Goal: Task Accomplishment & Management: Manage account settings

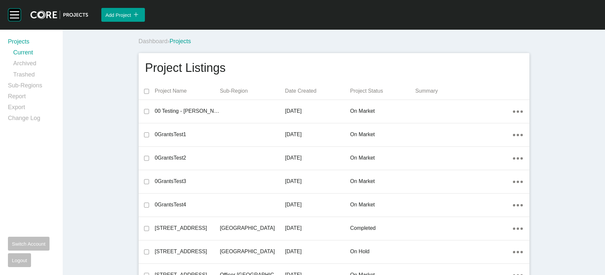
scroll to position [2307, 0]
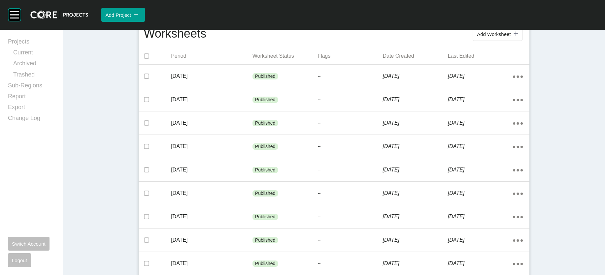
scroll to position [156, 0]
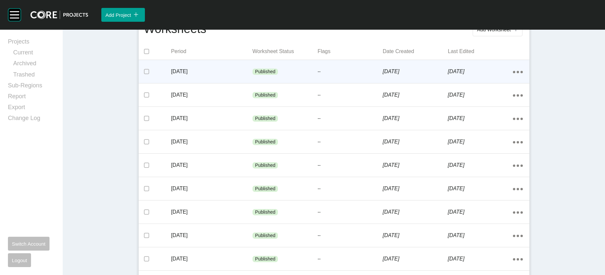
click at [304, 82] on div "Published" at bounding box center [284, 72] width 65 height 20
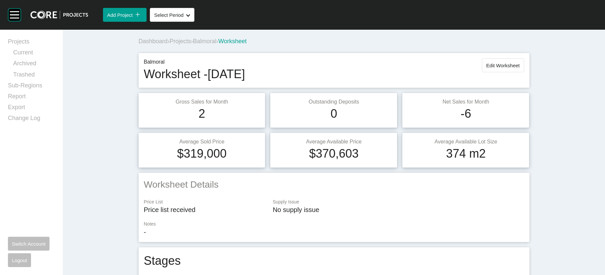
click at [193, 45] on span "Balmoral" at bounding box center [204, 41] width 23 height 7
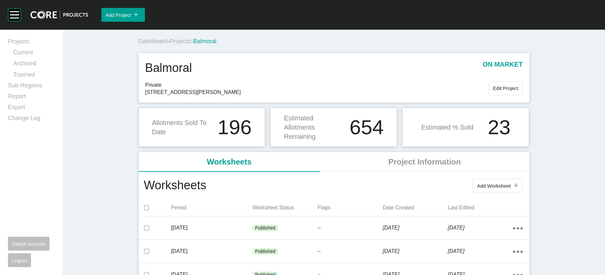
click at [519, 91] on span "Edit Project" at bounding box center [505, 88] width 25 height 6
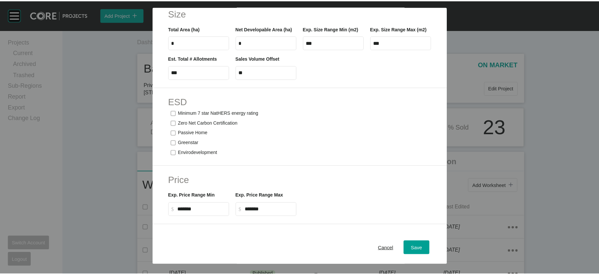
scroll to position [344, 0]
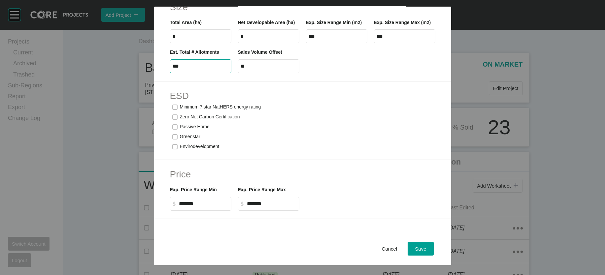
drag, startPoint x: 147, startPoint y: 174, endPoint x: 130, endPoint y: 170, distance: 17.3
click at [154, 82] on div "Size Total Area (ha) * Net Developable Area (ha) * Exp. Size Range Min (m2) ***…" at bounding box center [302, 37] width 297 height 89
type input "*****"
click at [426, 246] on span "Save" at bounding box center [420, 249] width 11 height 6
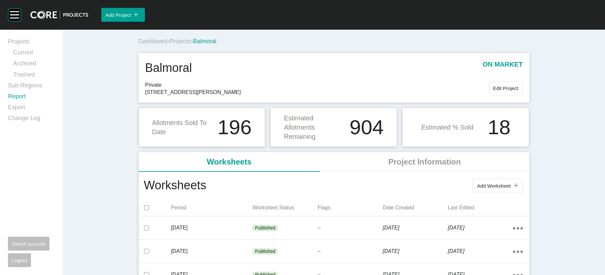
click at [31, 103] on link "Report" at bounding box center [31, 97] width 47 height 11
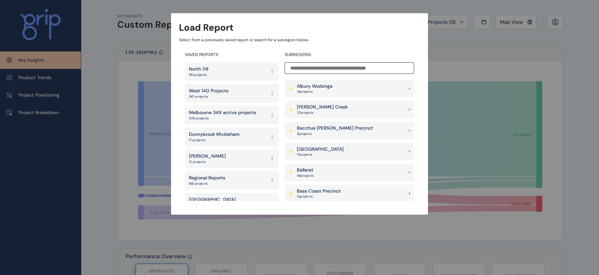
click at [212, 92] on p "West 140 Projects" at bounding box center [209, 91] width 40 height 7
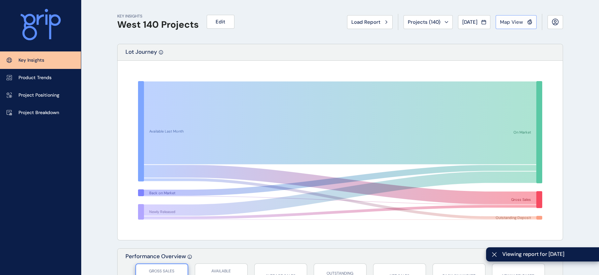
click at [508, 22] on span "Map View" at bounding box center [511, 22] width 23 height 7
